Goal: Information Seeking & Learning: Learn about a topic

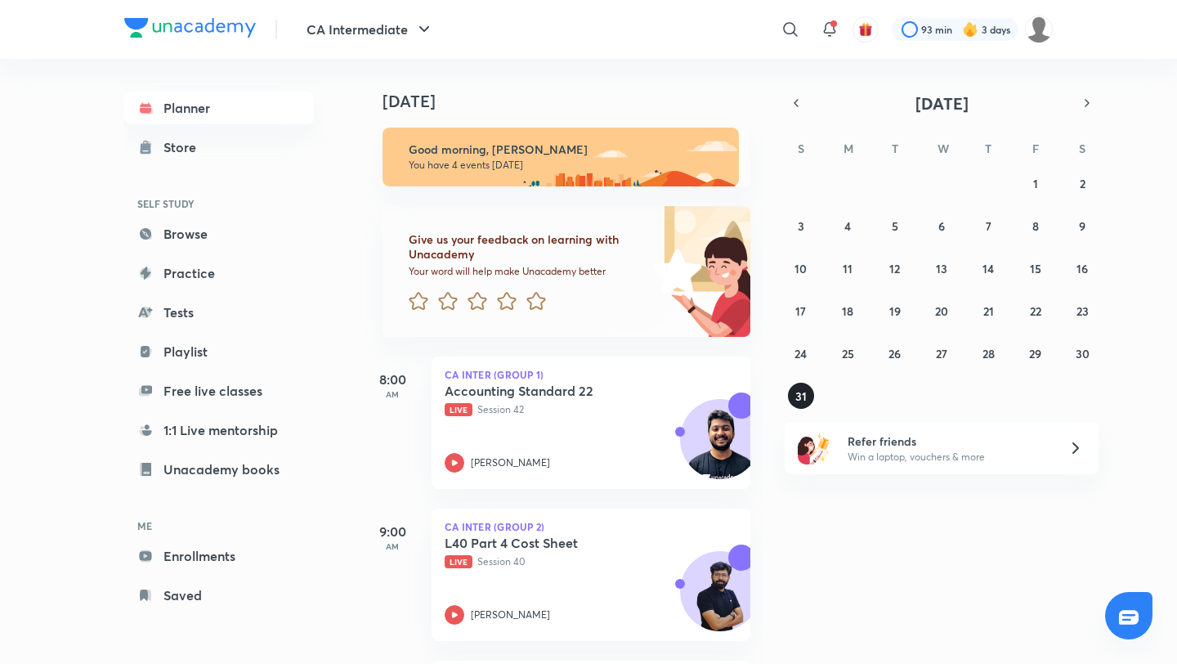
click at [804, 396] on abbr "31" at bounding box center [800, 396] width 11 height 16
click at [1086, 352] on abbr "30" at bounding box center [1083, 354] width 14 height 16
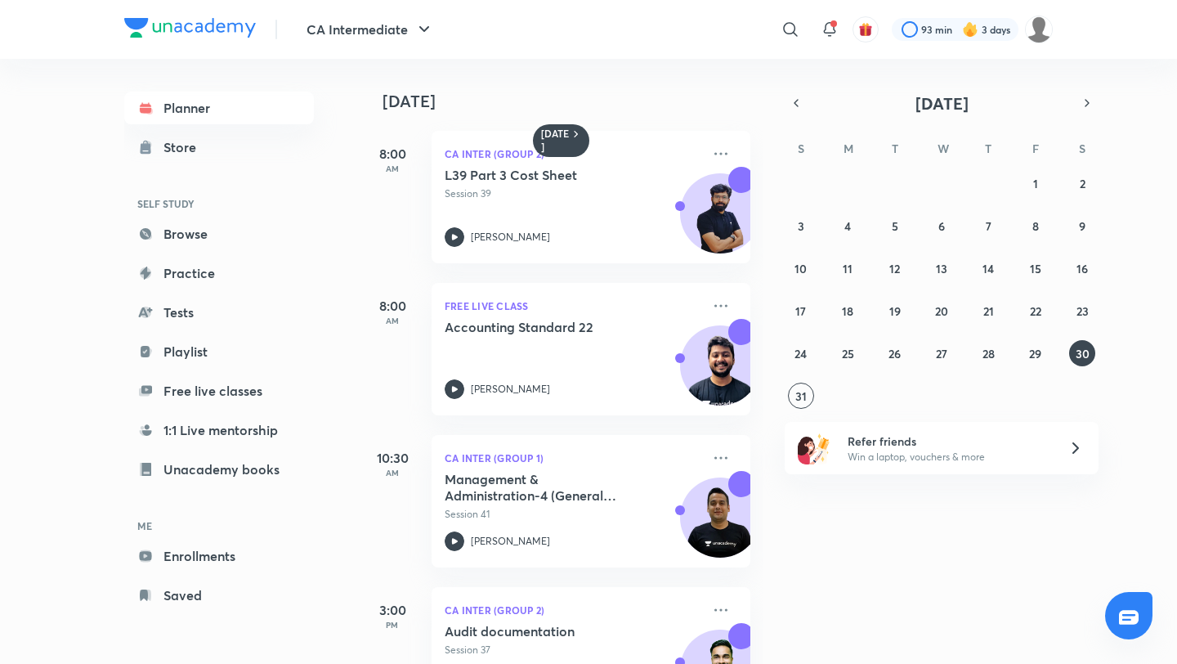
click at [801, 409] on div "[DATE] 8:00 AM CA Inter (Group 2) L39 Part 3 Cost Sheet Session 39 [PERSON_NAME…" at bounding box center [767, 361] width 814 height 605
click at [800, 404] on button "31" at bounding box center [801, 396] width 26 height 26
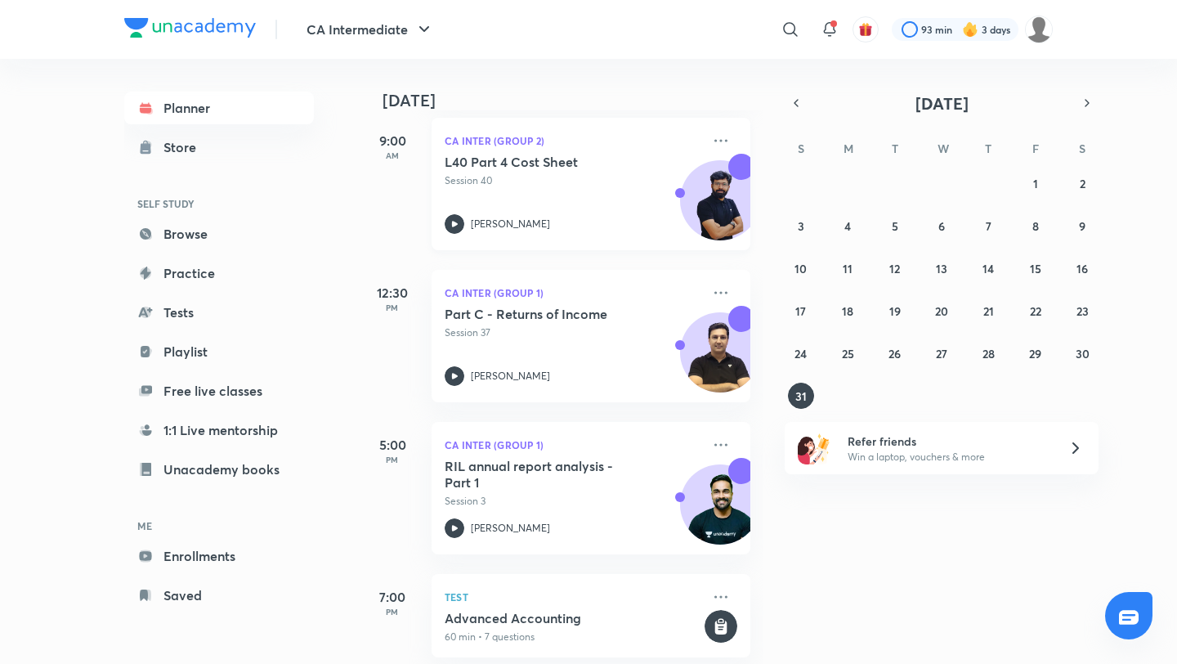
scroll to position [402, 0]
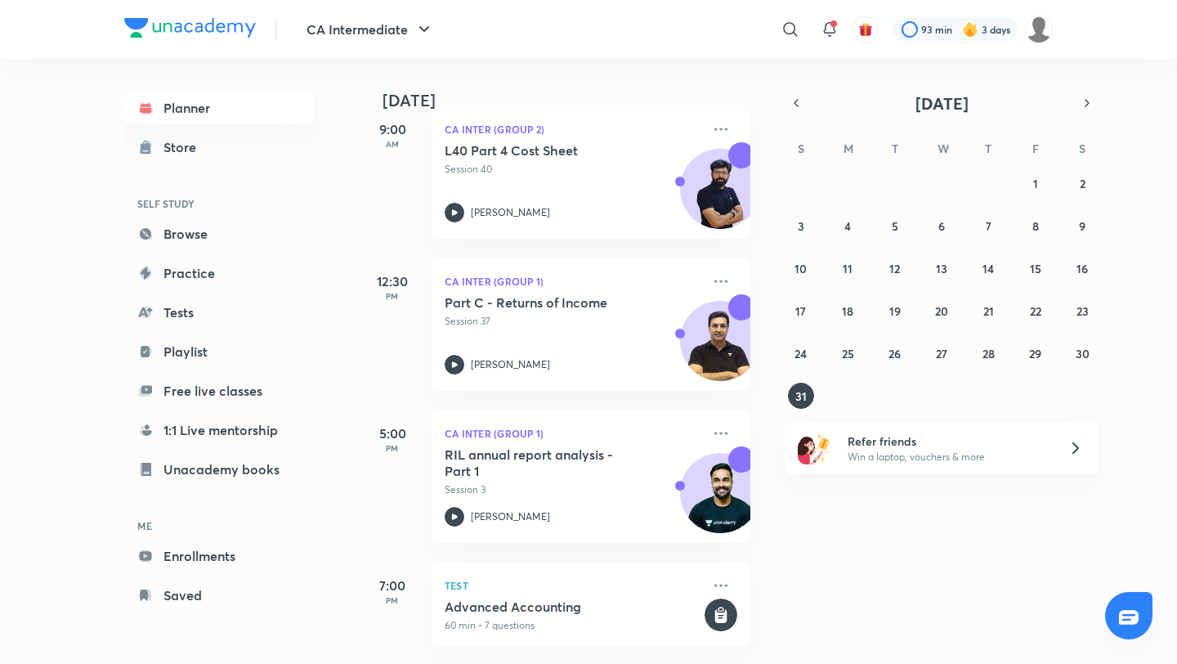
click at [1078, 452] on icon at bounding box center [1076, 448] width 20 height 20
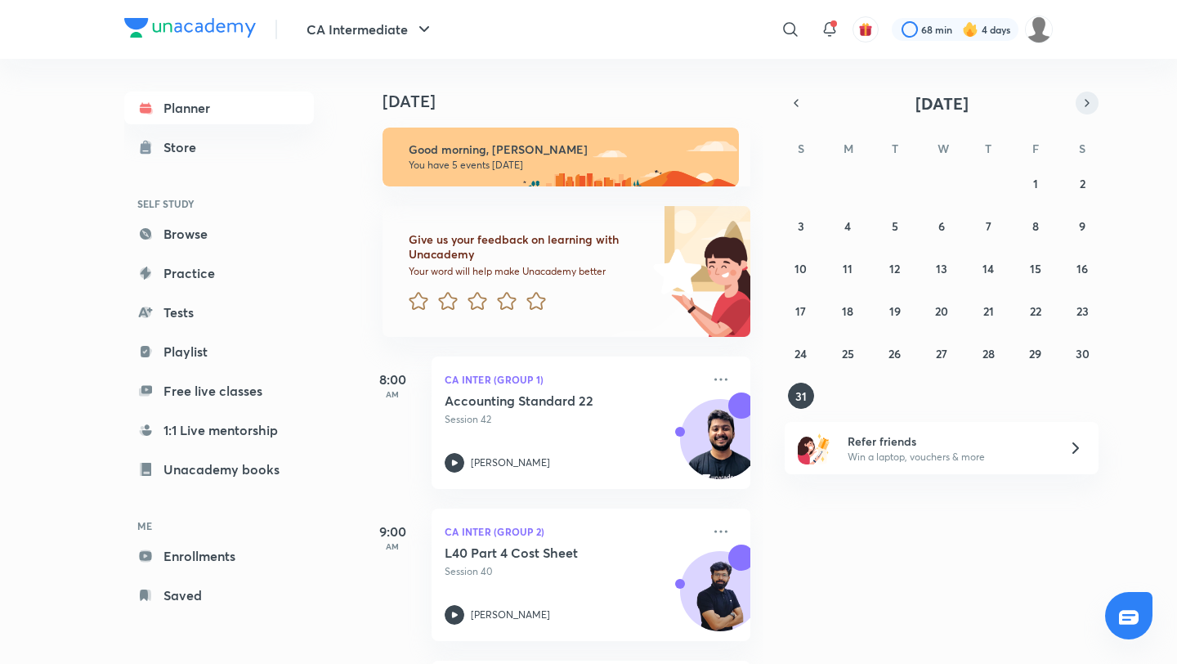
click at [1087, 107] on icon "button" at bounding box center [1087, 103] width 13 height 15
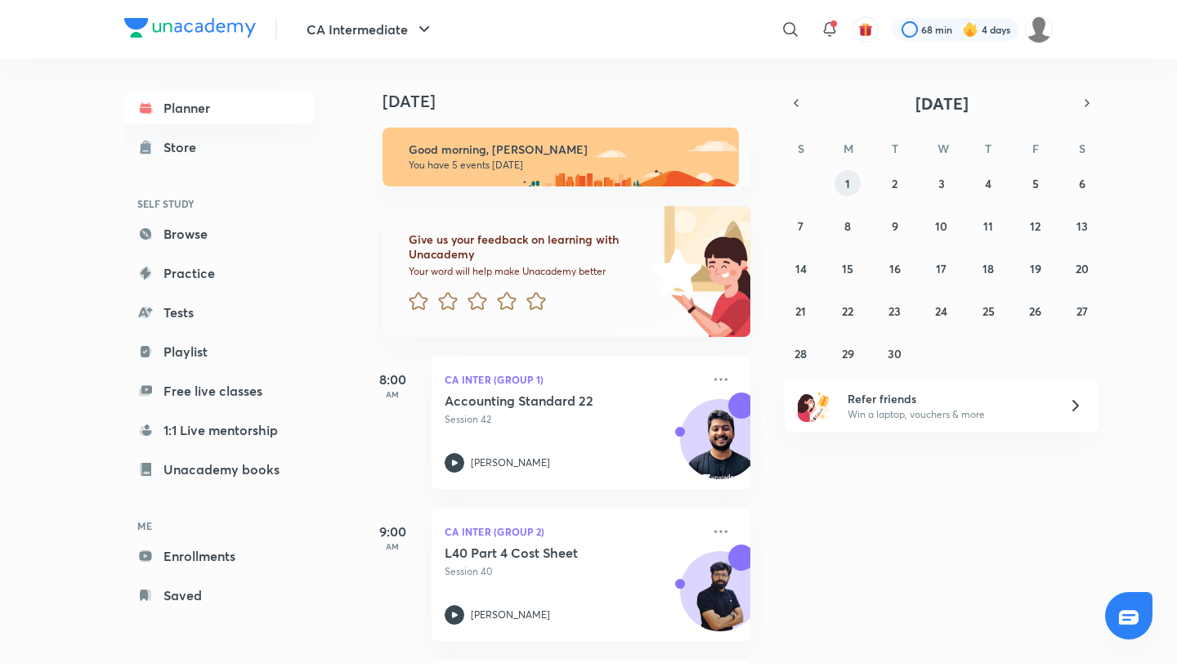
click at [849, 183] on abbr "1" at bounding box center [847, 184] width 5 height 16
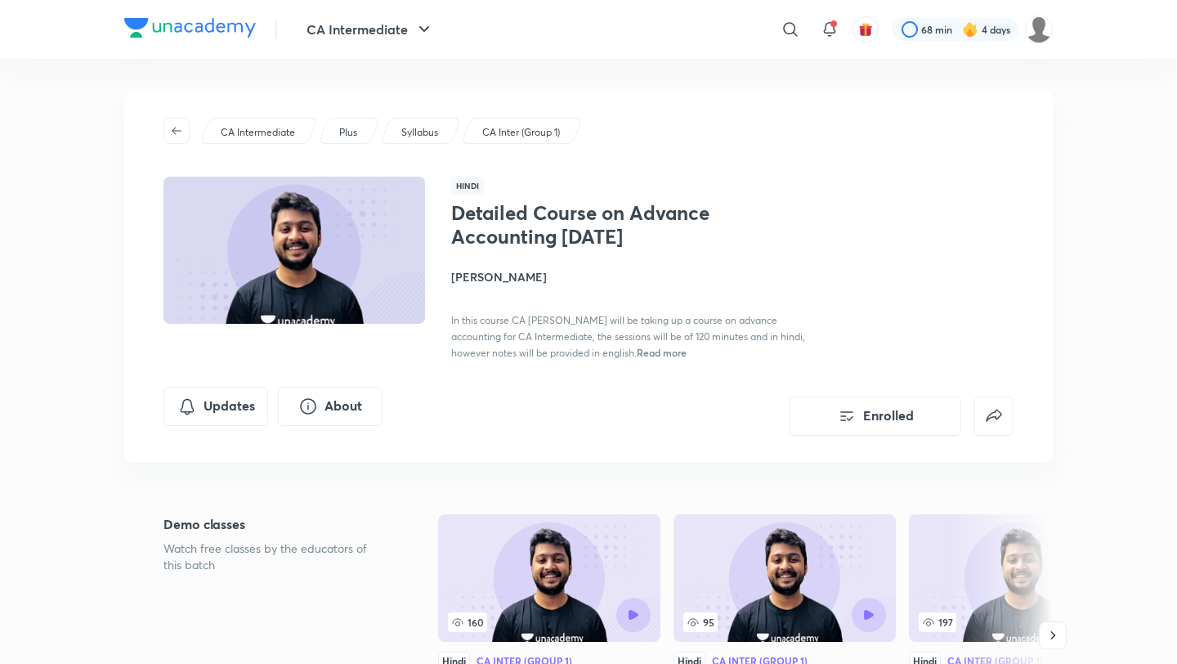
click at [391, 272] on img at bounding box center [294, 250] width 266 height 150
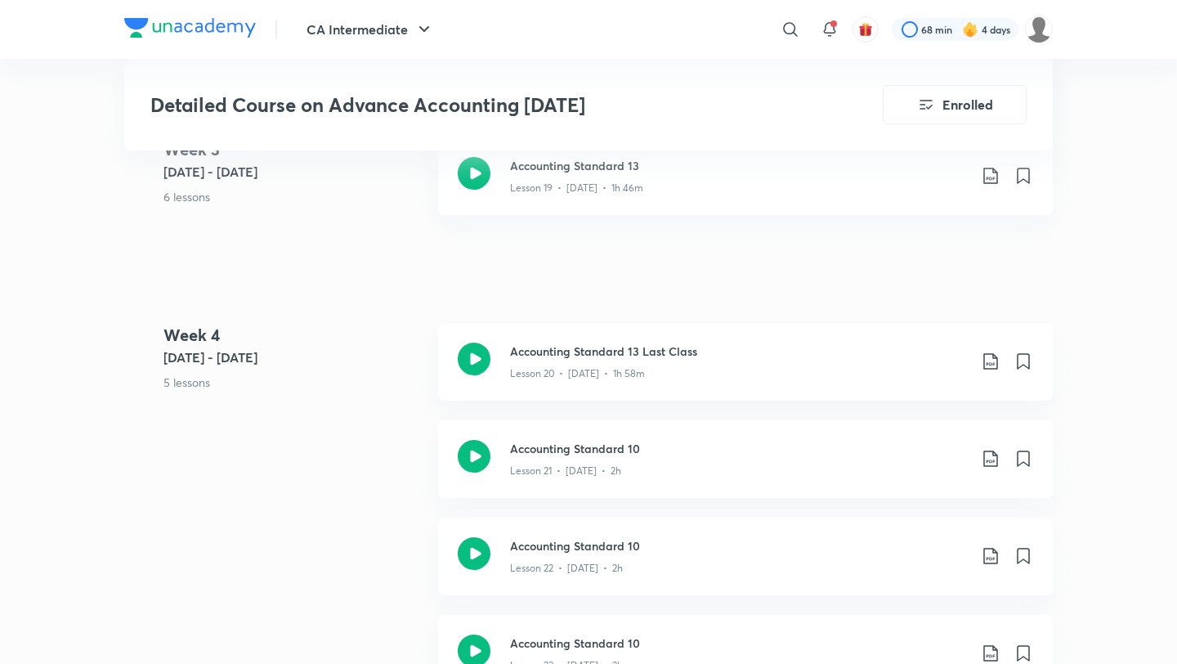
scroll to position [2821, 0]
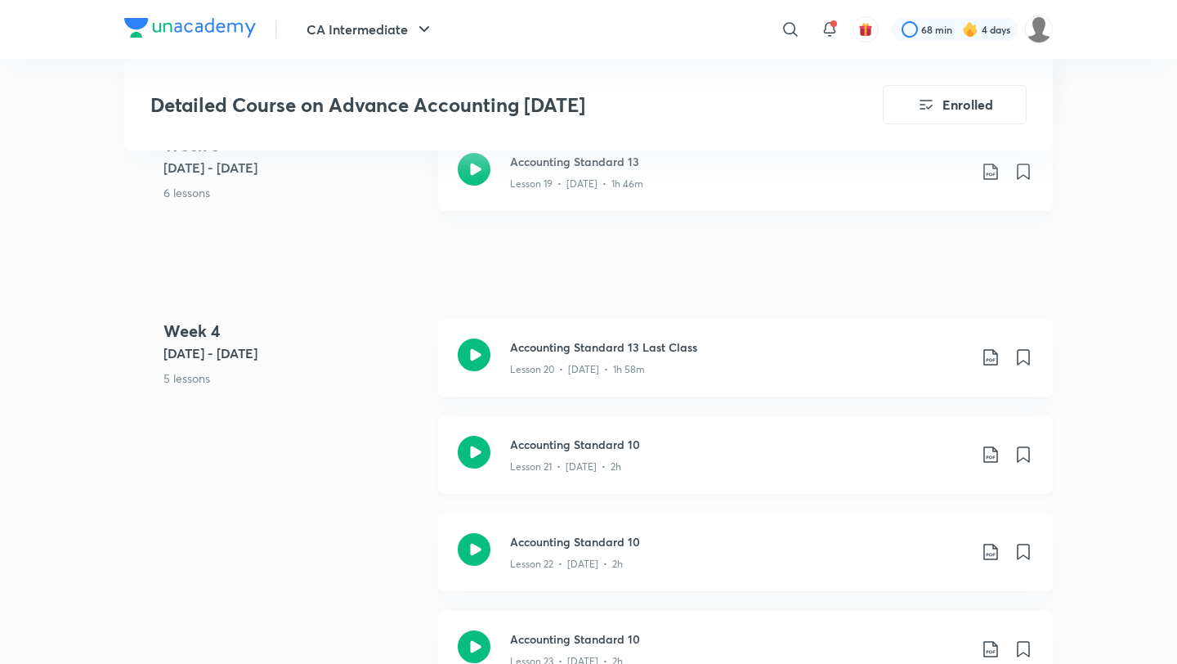
click at [519, 463] on p "Lesson 21 • Aug 5 • 2h" at bounding box center [565, 466] width 111 height 15
